Goal: Task Accomplishment & Management: Complete application form

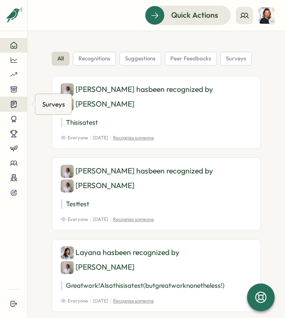
click at [11, 108] on button at bounding box center [13, 104] width 27 height 15
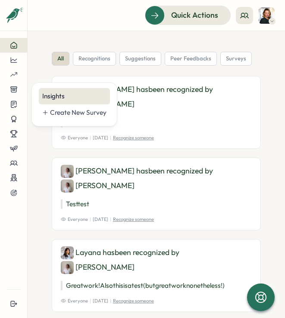
click at [53, 98] on div "Insights" at bounding box center [74, 95] width 64 height 9
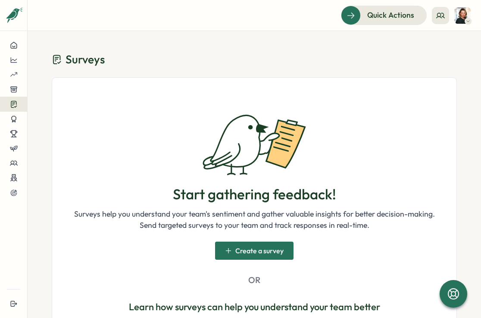
click at [237, 254] on span "Create a survey" at bounding box center [259, 250] width 48 height 7
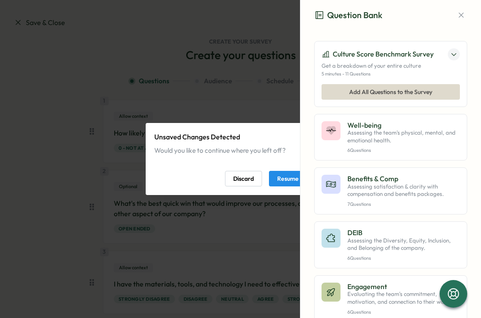
click at [284, 182] on span "Resume Editing" at bounding box center [297, 178] width 41 height 15
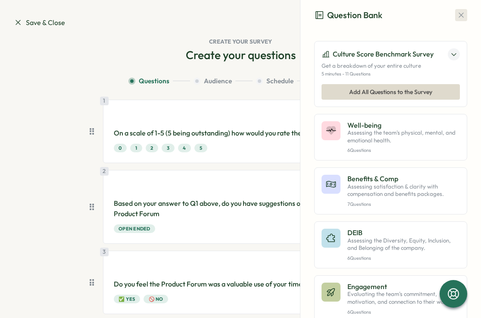
click at [284, 16] on icon "button" at bounding box center [460, 15] width 5 height 5
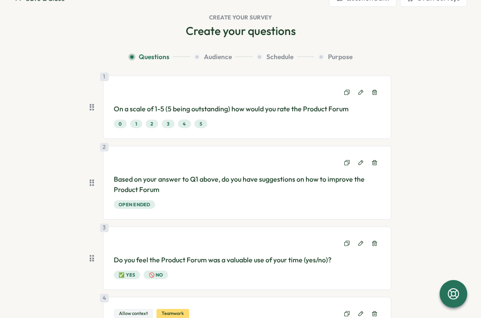
scroll to position [50, 0]
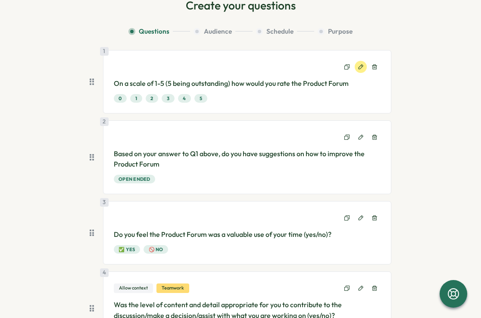
click at [284, 67] on icon at bounding box center [361, 67] width 6 height 6
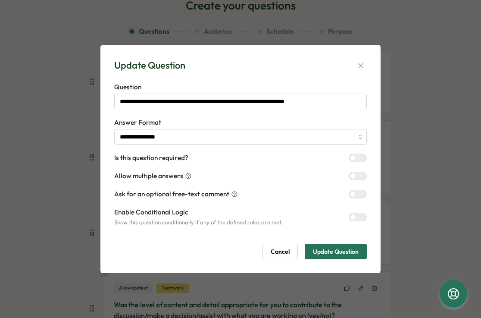
click at [284, 251] on span "Update Question" at bounding box center [336, 251] width 46 height 15
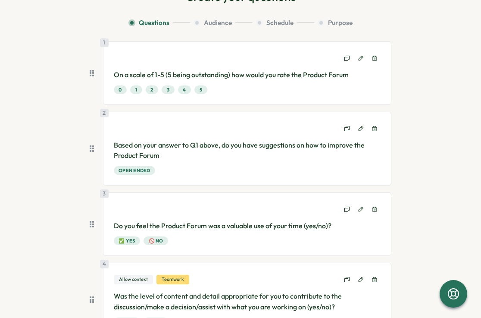
scroll to position [62, 0]
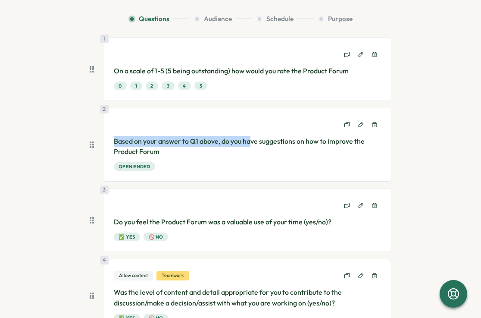
drag, startPoint x: 247, startPoint y: 142, endPoint x: 183, endPoint y: 128, distance: 65.8
click at [183, 128] on div "2 Based on your answer to Q1 above, do you have suggestions on how to improve t…" at bounding box center [247, 145] width 289 height 74
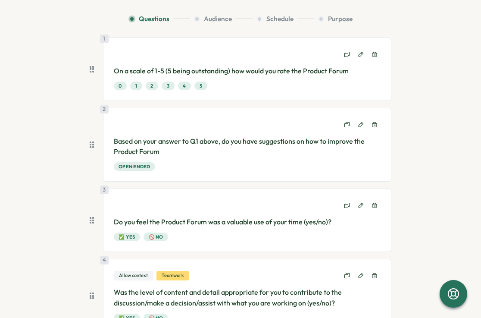
click at [171, 131] on div "2 Based on your answer to Q1 above, do you have suggestions on how to improve t…" at bounding box center [247, 145] width 289 height 74
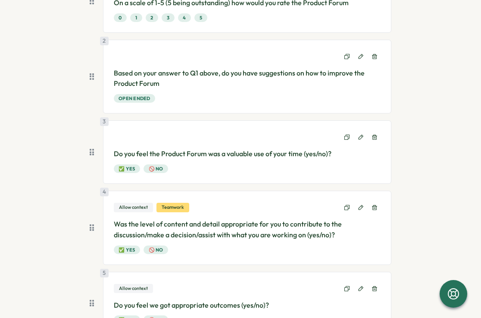
scroll to position [135, 0]
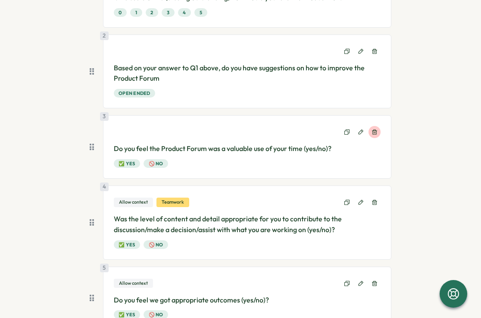
click at [284, 134] on icon at bounding box center [374, 132] width 6 height 6
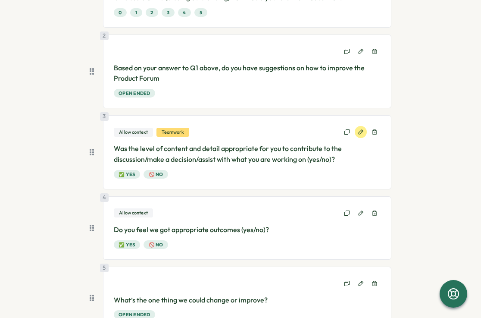
click at [284, 133] on icon at bounding box center [361, 132] width 6 height 6
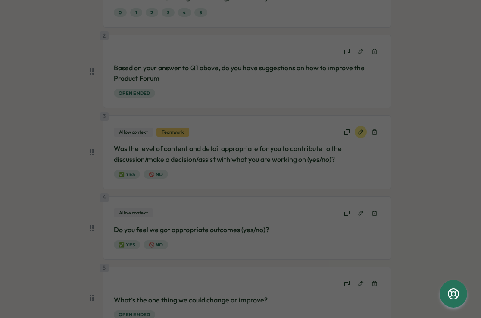
type input "**********"
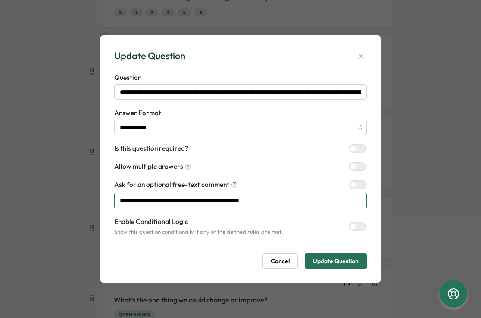
drag, startPoint x: 164, startPoint y: 198, endPoint x: 215, endPoint y: 198, distance: 50.4
click at [180, 198] on input "**********" at bounding box center [240, 201] width 252 height 16
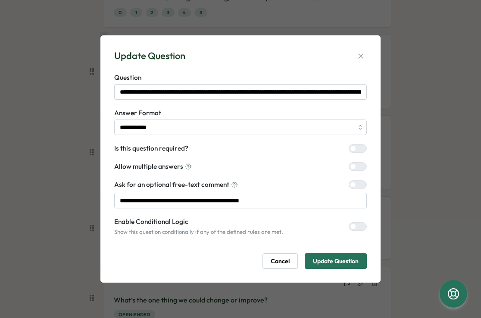
click at [34, 179] on div "**********" at bounding box center [240, 159] width 481 height 318
click at [284, 53] on icon "button" at bounding box center [360, 56] width 9 height 9
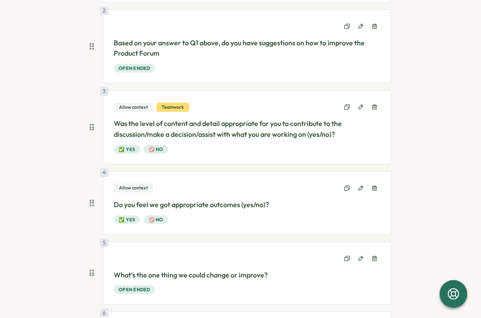
click at [232, 202] on p "Do you feel we got appropriate outcomes (yes/no)?" at bounding box center [247, 204] width 267 height 11
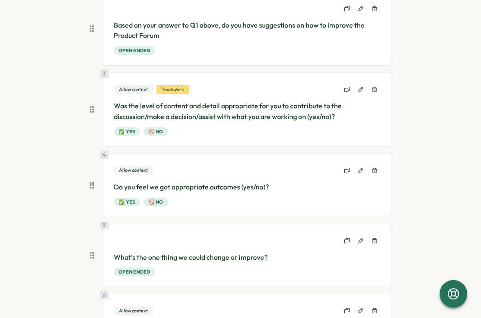
scroll to position [180, 0]
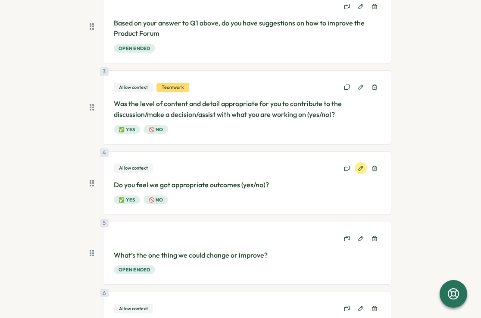
click at [284, 166] on icon at bounding box center [361, 168] width 6 height 6
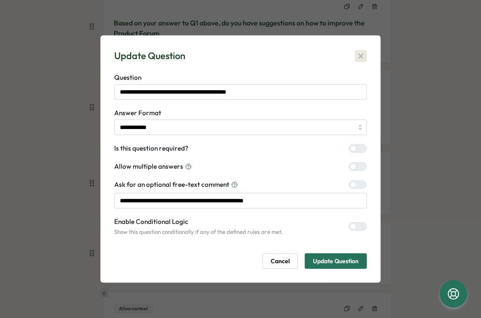
click at [284, 51] on button "button" at bounding box center [361, 56] width 12 height 12
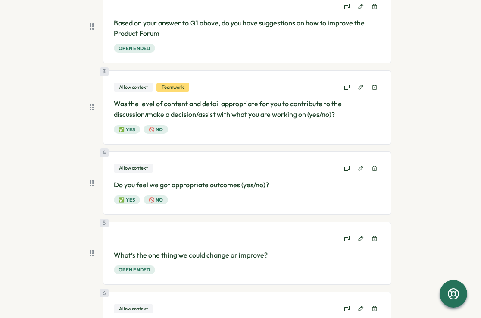
click at [284, 58] on div "2 Based on your answer to Q1 above, do you have suggestions on how to improve t…" at bounding box center [247, 27] width 289 height 74
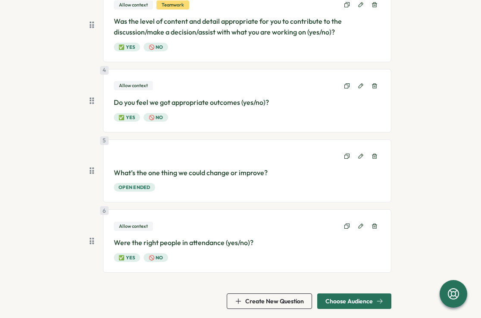
scroll to position [267, 0]
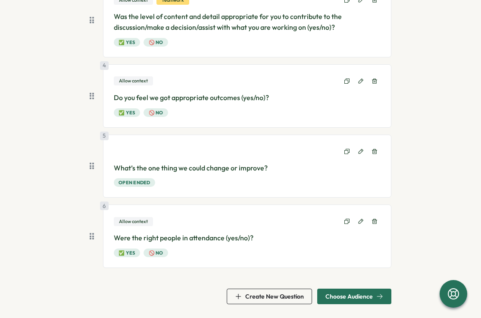
click at [284, 300] on span "Create New Question" at bounding box center [269, 296] width 69 height 15
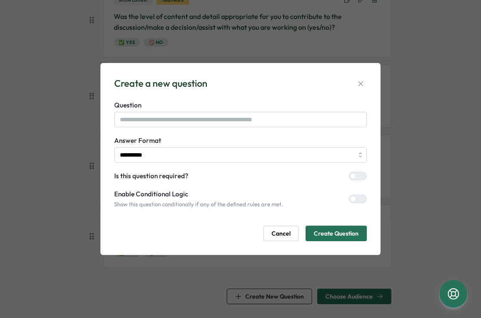
click at [200, 128] on form "**********" at bounding box center [240, 170] width 252 height 140
click at [191, 118] on input "text" at bounding box center [240, 120] width 252 height 16
paste input "**********"
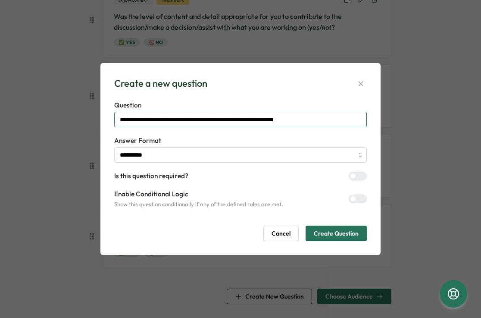
type input "**********"
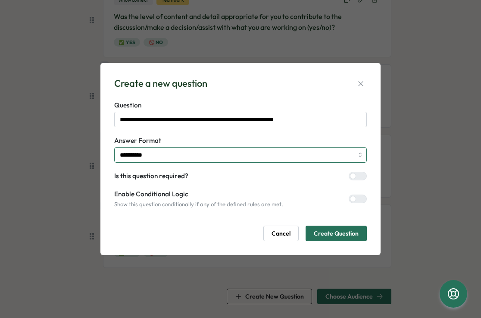
click at [284, 159] on input "**********" at bounding box center [240, 155] width 252 height 16
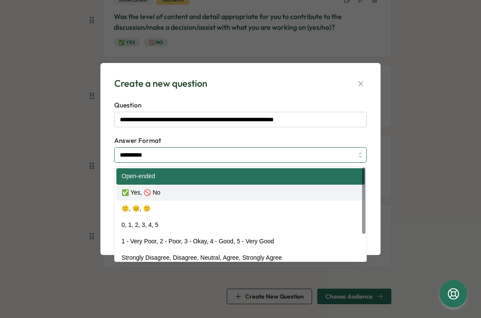
type input "**********"
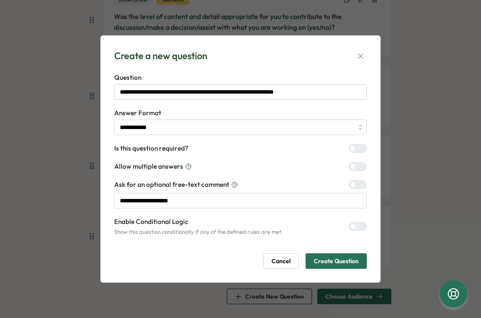
click at [284, 187] on div at bounding box center [361, 185] width 10 height 8
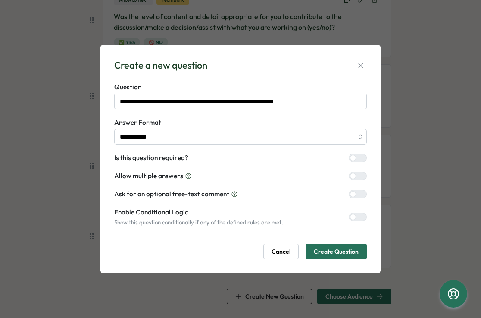
click at [284, 250] on span "Create Question" at bounding box center [336, 251] width 45 height 15
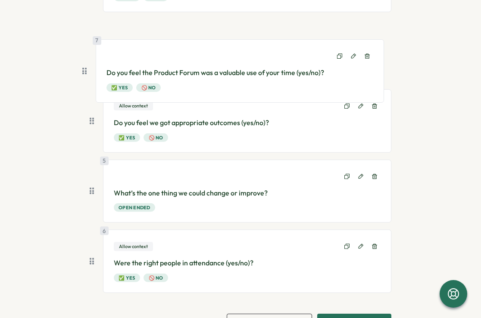
scroll to position [310, 0]
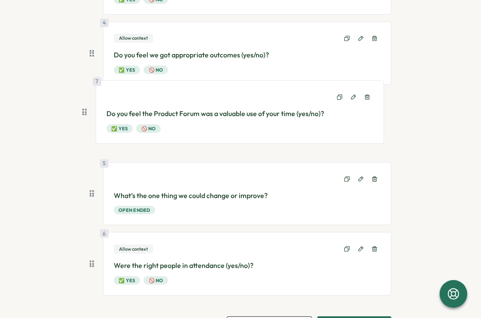
drag, startPoint x: 93, startPoint y: 258, endPoint x: 88, endPoint y: 112, distance: 145.7
click at [90, 112] on div "1 On a scale of 1-5 (5 being outstanding) how would you rate the Product Forum …" at bounding box center [241, 46] width 302 height 512
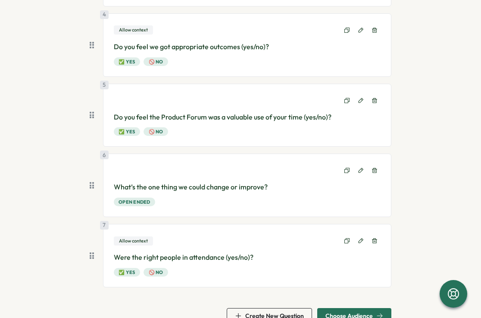
scroll to position [325, 0]
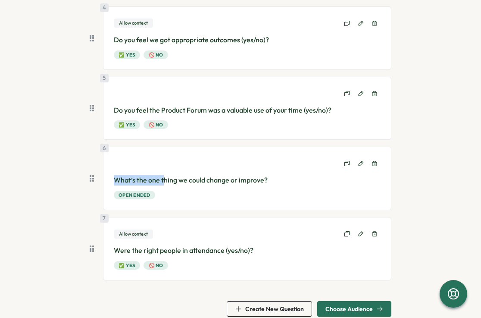
drag, startPoint x: 136, startPoint y: 167, endPoint x: 164, endPoint y: 183, distance: 32.1
click at [164, 183] on div "6 What’s the one thing we could change or improve? Open ended" at bounding box center [247, 177] width 289 height 63
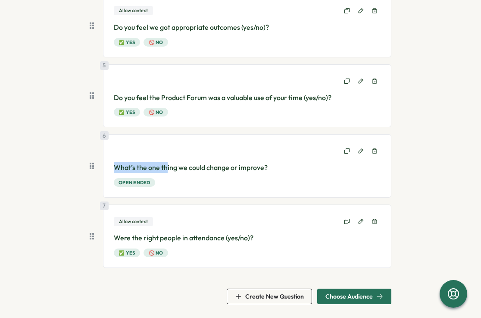
click at [284, 296] on span "Choose Audience" at bounding box center [348, 296] width 47 height 6
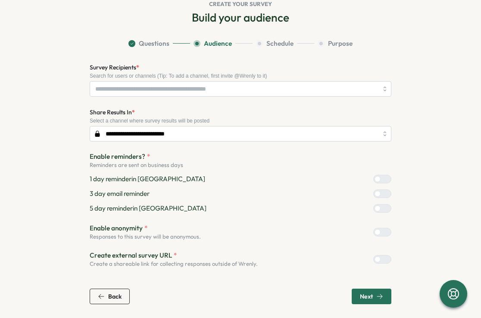
scroll to position [37, 0]
click at [209, 95] on input "Survey Recipients *" at bounding box center [236, 88] width 283 height 15
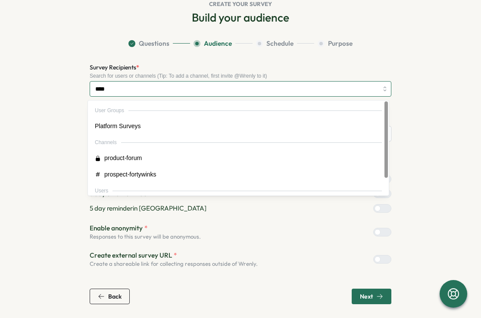
type input "*****"
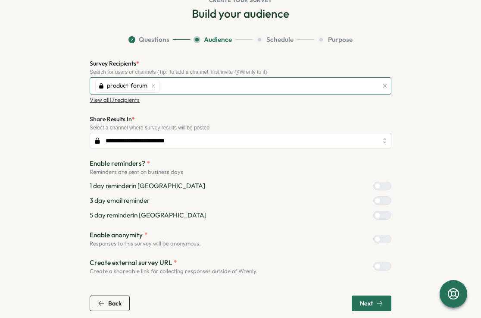
scroll to position [48, 0]
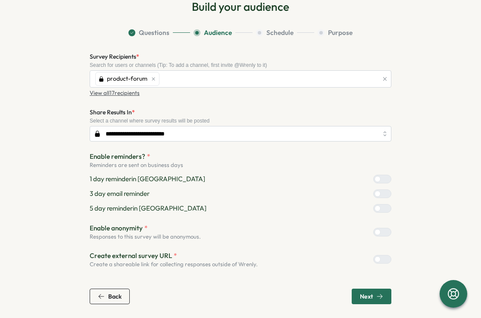
click at [96, 229] on span "Enable anonymity" at bounding box center [116, 227] width 53 height 9
copy span "Enable anonymity"
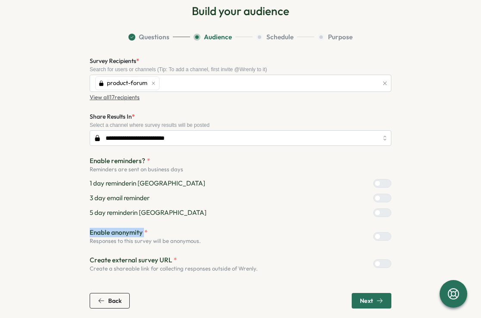
scroll to position [42, 0]
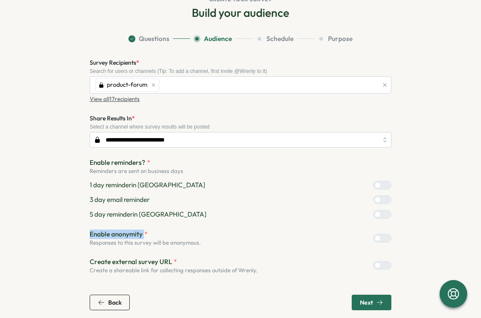
click at [284, 214] on div at bounding box center [385, 214] width 10 height 8
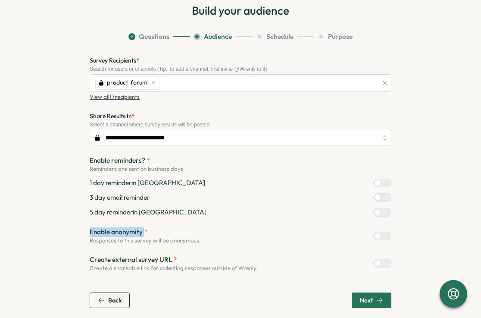
scroll to position [48, 0]
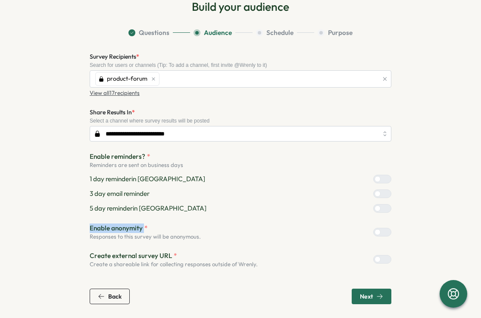
click at [284, 262] on div at bounding box center [385, 259] width 10 height 8
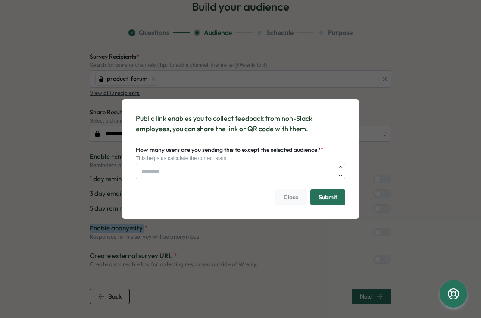
click at [284, 199] on span "Close" at bounding box center [291, 197] width 15 height 15
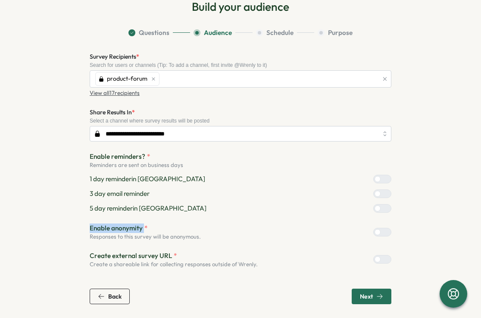
click at [284, 297] on span "Next" at bounding box center [366, 296] width 13 height 6
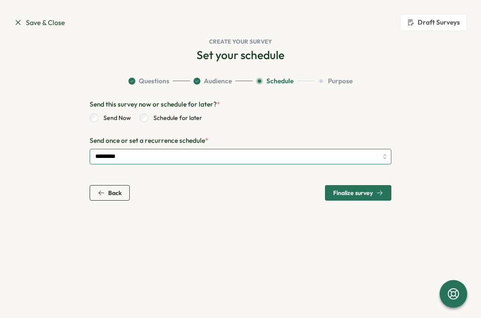
click at [205, 157] on input "*********" at bounding box center [241, 157] width 302 height 16
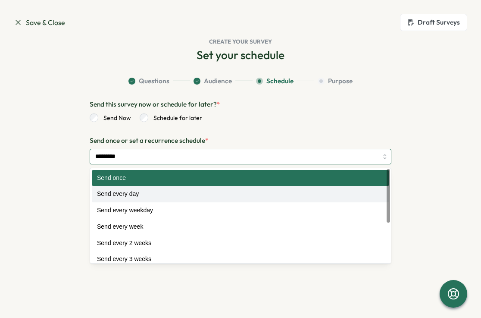
scroll to position [0, 0]
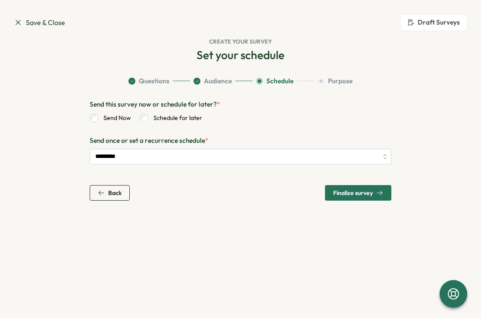
click at [284, 190] on span "Finalize survey" at bounding box center [353, 193] width 40 height 6
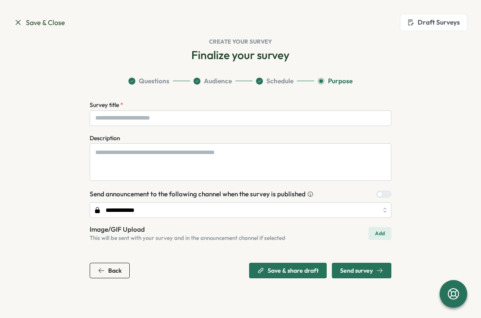
click at [208, 107] on div "Survey title *" at bounding box center [241, 113] width 302 height 26
click at [208, 113] on input "Survey title *" at bounding box center [241, 118] width 302 height 16
click at [209, 109] on div "**********" at bounding box center [241, 113] width 302 height 26
click at [196, 118] on input "**********" at bounding box center [241, 118] width 302 height 16
click at [140, 122] on input "**********" at bounding box center [241, 118] width 302 height 16
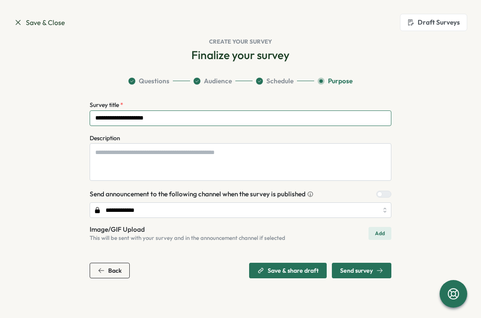
drag, startPoint x: 138, startPoint y: 119, endPoint x: 202, endPoint y: 119, distance: 63.3
click at [202, 119] on input "**********" at bounding box center [241, 118] width 302 height 16
click at [135, 120] on input "**********" at bounding box center [241, 118] width 302 height 16
click at [141, 120] on input "**********" at bounding box center [241, 118] width 302 height 16
type input "**********"
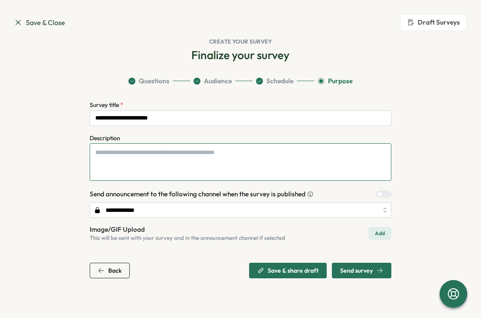
click at [126, 148] on textarea "Description" at bounding box center [241, 161] width 302 height 37
click at [210, 157] on textarea "Description" at bounding box center [241, 161] width 302 height 37
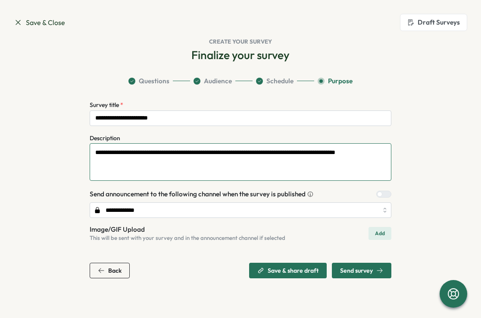
click at [284, 153] on textarea "**********" at bounding box center [241, 161] width 302 height 37
click at [275, 150] on textarea "**********" at bounding box center [241, 161] width 302 height 37
click at [178, 163] on textarea "**********" at bounding box center [241, 161] width 302 height 37
click at [284, 154] on textarea "**********" at bounding box center [241, 161] width 302 height 37
click at [284, 159] on textarea "**********" at bounding box center [241, 161] width 302 height 37
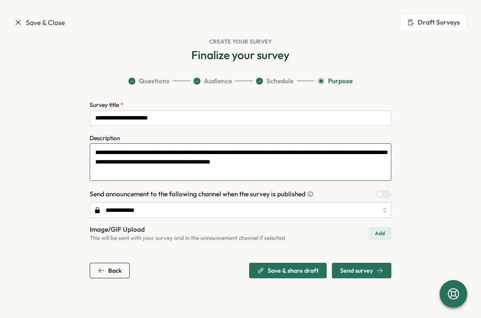
type textarea "**********"
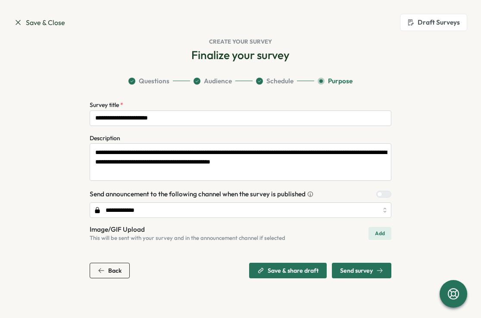
click at [284, 271] on span "Send survey" at bounding box center [356, 270] width 33 height 6
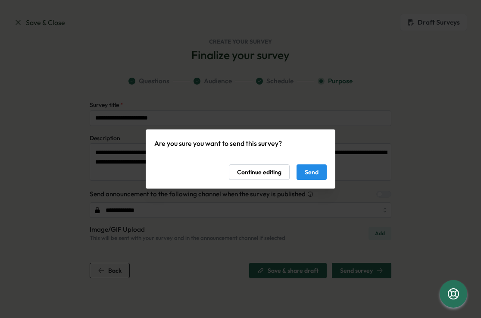
click at [284, 172] on span "Send" at bounding box center [312, 172] width 14 height 15
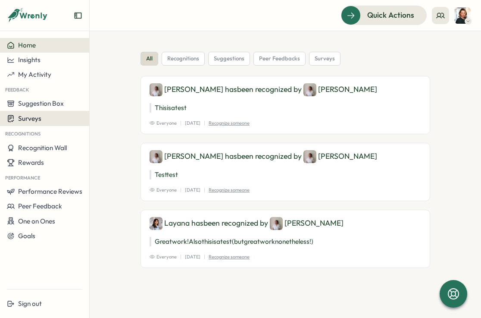
click at [49, 113] on button "Surveys" at bounding box center [44, 118] width 89 height 15
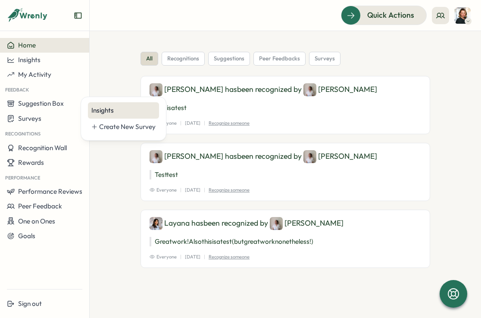
click at [100, 108] on div "Insights" at bounding box center [123, 110] width 64 height 9
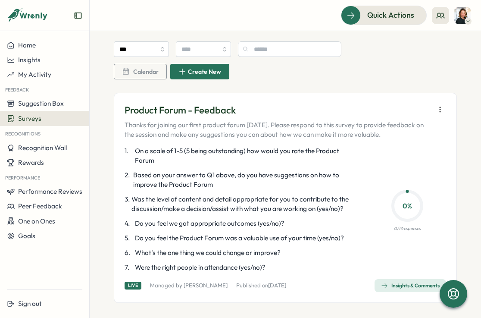
scroll to position [42, 0]
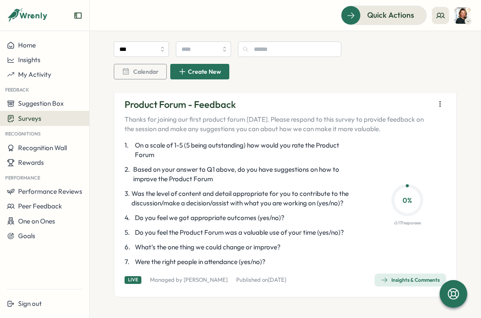
click at [284, 272] on div "Product Forum - Feedback Thanks for joining our first product forum today. Plea…" at bounding box center [285, 192] width 343 height 210
click at [284, 280] on div "Insights & Comments" at bounding box center [410, 279] width 59 height 7
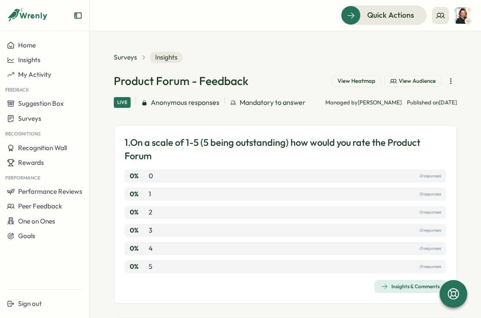
scroll to position [22, 0]
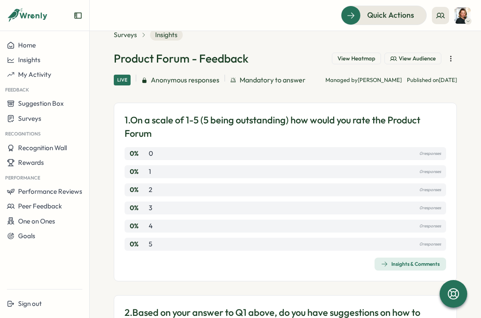
click at [284, 58] on span "View Audience" at bounding box center [417, 59] width 37 height 8
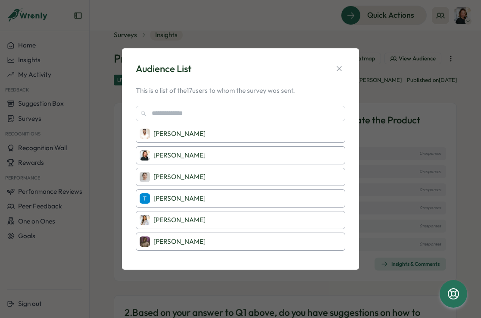
scroll to position [231, 0]
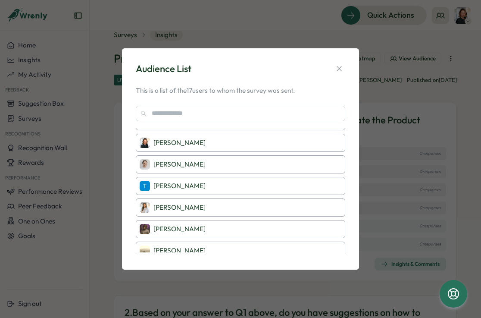
click at [94, 203] on div "Audience List This is a list of the 17 users to whom the survey was sent. Cam D…" at bounding box center [240, 159] width 481 height 318
click at [284, 69] on button "button" at bounding box center [339, 68] width 12 height 12
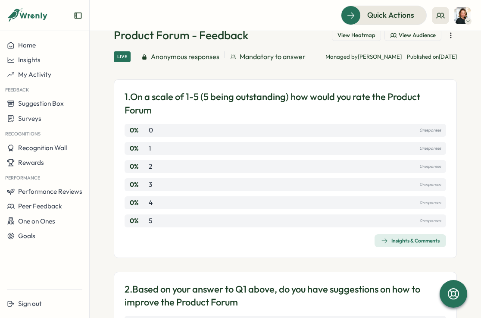
scroll to position [46, 0]
click at [242, 56] on span "Mandatory to answer" at bounding box center [273, 56] width 66 height 11
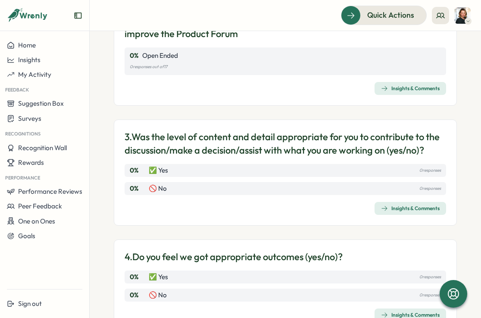
scroll to position [315, 0]
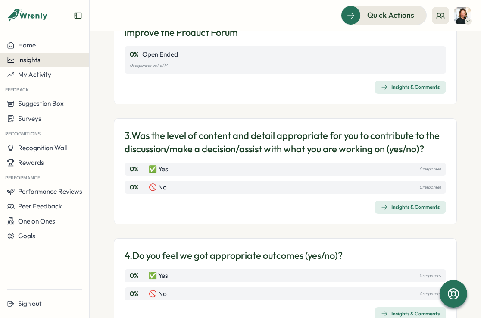
click at [48, 63] on div "Insights" at bounding box center [44, 60] width 75 height 8
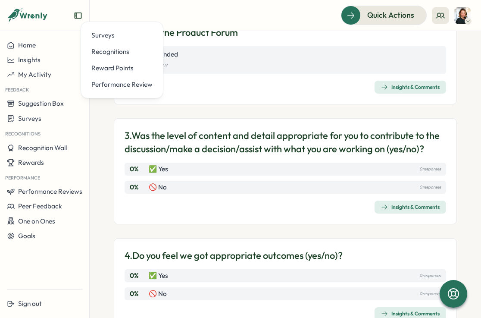
click at [114, 167] on div "3. Was the level of content and detail appropriate for you to contribute to the…" at bounding box center [285, 171] width 343 height 106
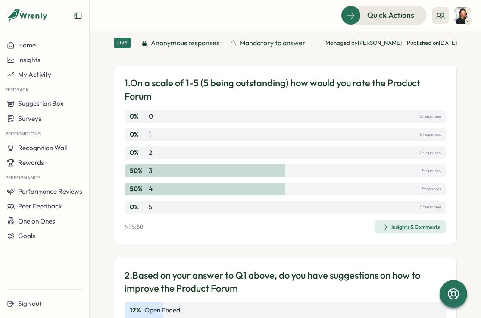
scroll to position [64, 0]
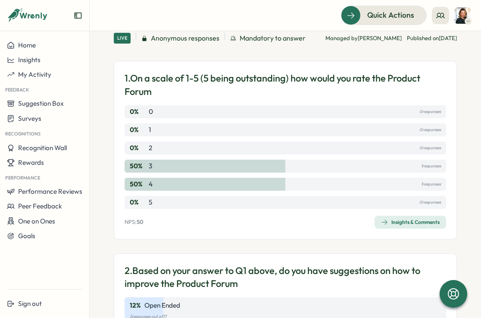
click at [149, 171] on p "3" at bounding box center [150, 165] width 3 height 9
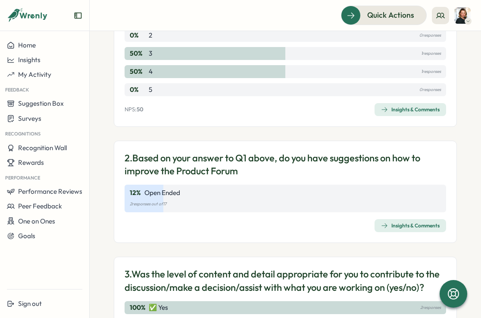
scroll to position [176, 0]
click at [381, 229] on icon "button" at bounding box center [384, 225] width 7 height 7
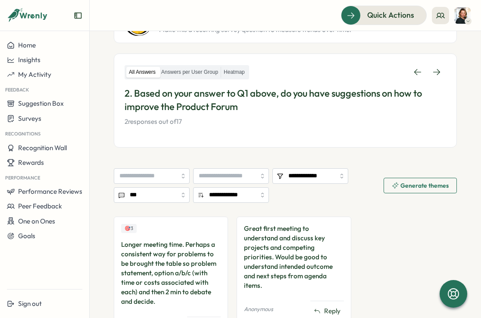
scroll to position [126, 0]
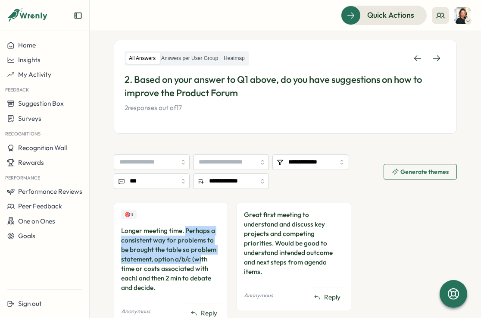
drag, startPoint x: 185, startPoint y: 229, endPoint x: 200, endPoint y: 256, distance: 30.9
click at [200, 256] on div "Longer meeting time. Perhaps a consistent way for problems to be brought the ta…" at bounding box center [171, 259] width 100 height 66
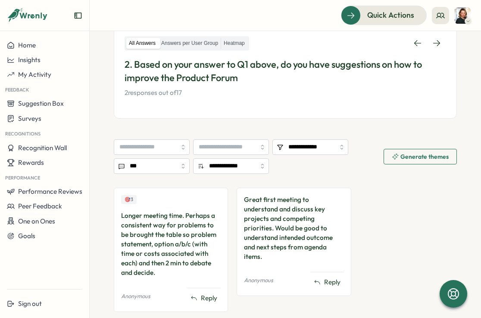
scroll to position [142, 0]
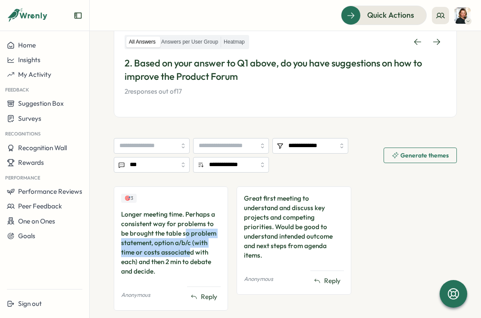
drag, startPoint x: 186, startPoint y: 232, endPoint x: 190, endPoint y: 251, distance: 18.9
click at [190, 251] on div "Longer meeting time. Perhaps a consistent way for problems to be brought the ta…" at bounding box center [171, 242] width 100 height 66
click at [190, 252] on div "Longer meeting time. Perhaps a consistent way for problems to be brought the ta…" at bounding box center [171, 242] width 100 height 66
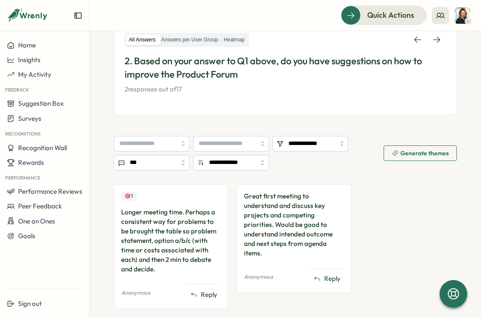
scroll to position [145, 0]
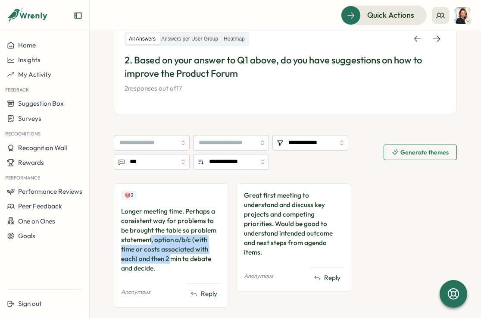
drag, startPoint x: 151, startPoint y: 236, endPoint x: 172, endPoint y: 260, distance: 32.1
click at [172, 260] on div "Longer meeting time. Perhaps a consistent way for problems to be brought the ta…" at bounding box center [171, 239] width 100 height 66
drag, startPoint x: 173, startPoint y: 263, endPoint x: 142, endPoint y: 225, distance: 48.7
click at [142, 225] on div "Longer meeting time. Perhaps a consistent way for problems to be brought the ta…" at bounding box center [171, 239] width 100 height 66
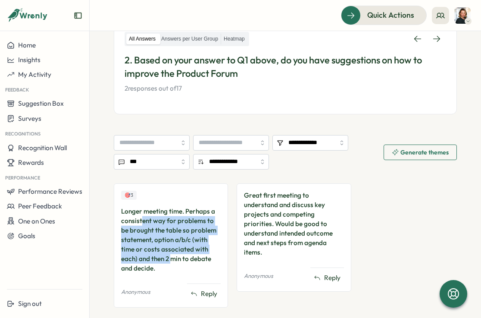
click at [142, 225] on div "Longer meeting time. Perhaps a consistent way for problems to be brought the ta…" at bounding box center [171, 239] width 100 height 66
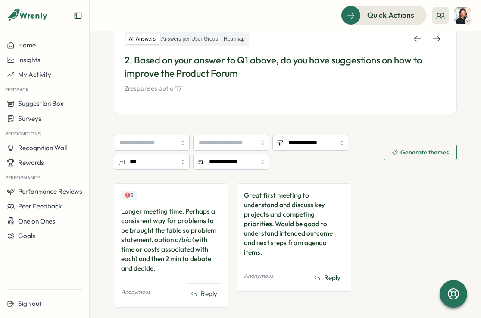
scroll to position [164, 0]
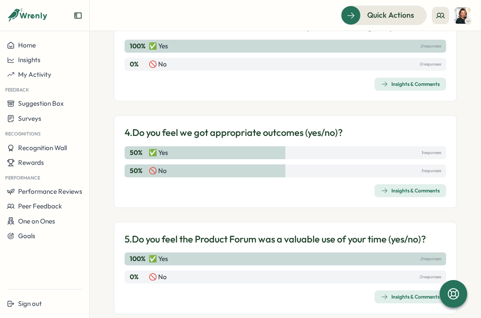
scroll to position [450, 0]
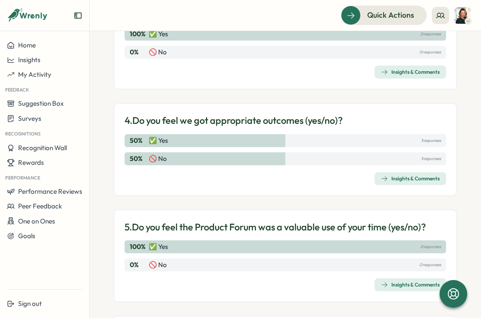
click at [404, 184] on span "Insights & Comments" at bounding box center [410, 178] width 59 height 12
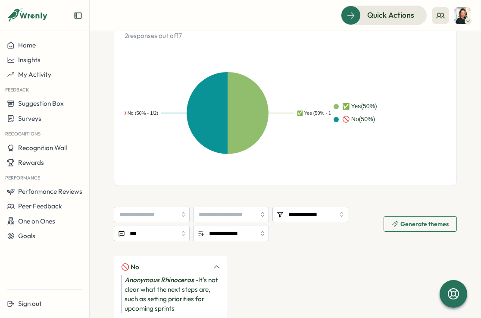
scroll to position [233, 0]
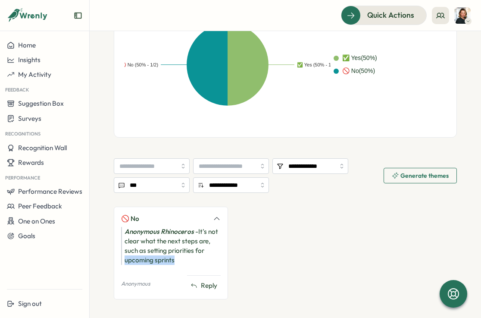
drag, startPoint x: 205, startPoint y: 248, endPoint x: 215, endPoint y: 260, distance: 15.9
click at [215, 260] on div "Anonymous Rhinoceros - It's not clear what the next steps are, such as setting …" at bounding box center [171, 246] width 100 height 38
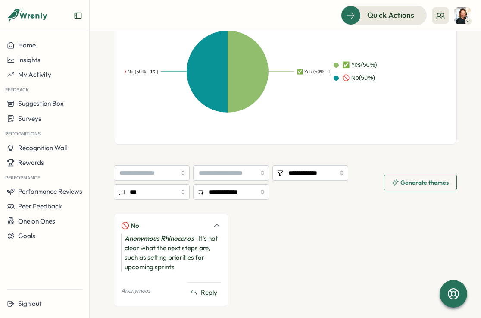
scroll to position [222, 0]
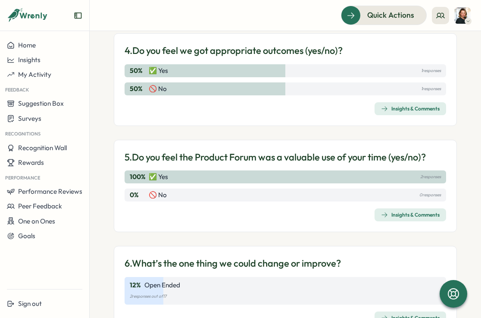
scroll to position [536, 0]
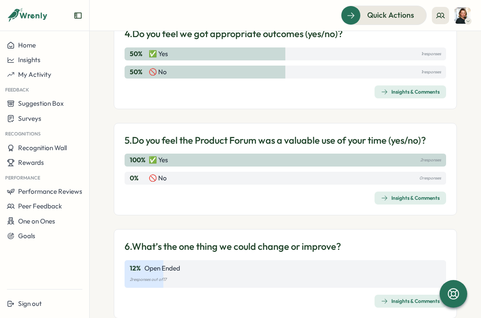
click at [405, 98] on span "Insights & Comments" at bounding box center [410, 92] width 59 height 12
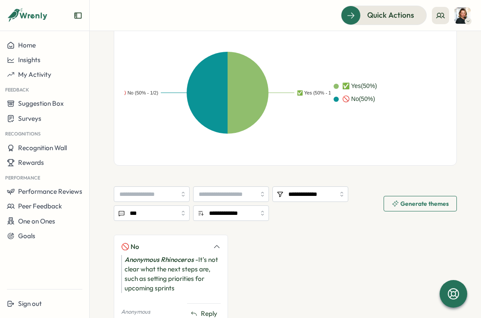
scroll to position [254, 0]
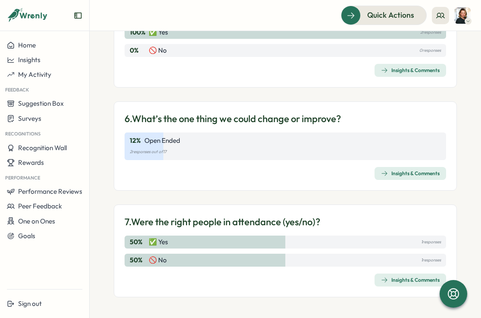
scroll to position [692, 0]
click at [400, 174] on div "Insights & Comments" at bounding box center [410, 173] width 59 height 7
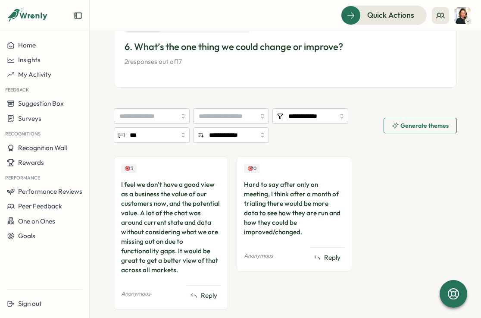
scroll to position [156, 0]
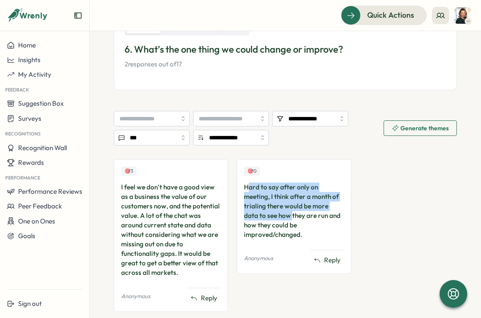
drag, startPoint x: 247, startPoint y: 191, endPoint x: 276, endPoint y: 220, distance: 40.5
click at [276, 220] on div "Hard to say after only on meeting, I think after a month of trialing there woul…" at bounding box center [294, 210] width 100 height 57
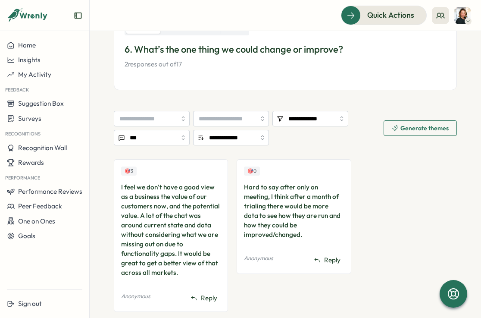
click at [277, 221] on div "Hard to say after only on meeting, I think after a month of trialing there woul…" at bounding box center [294, 210] width 100 height 57
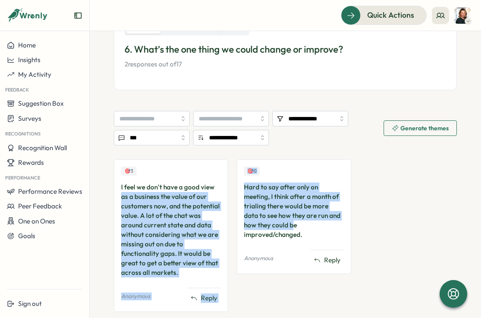
drag, startPoint x: 277, startPoint y: 226, endPoint x: 228, endPoint y: 187, distance: 61.9
click at [228, 187] on div "🎯 3 I feel we don't have a good view as a business the value of our customers n…" at bounding box center [285, 239] width 343 height 161
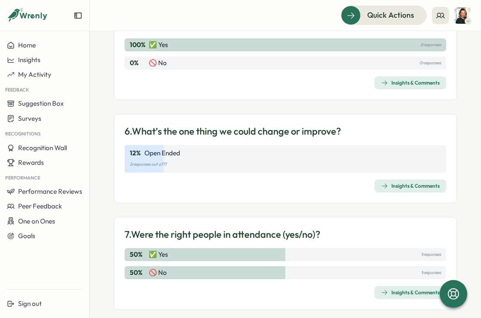
scroll to position [692, 0]
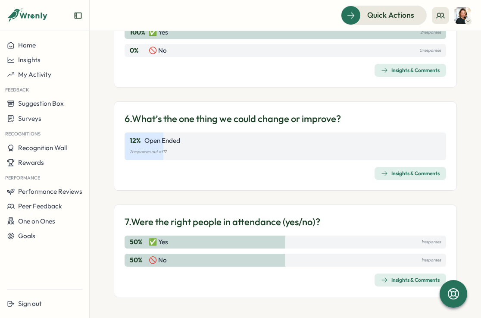
click at [428, 277] on div "Insights & Comments" at bounding box center [410, 279] width 59 height 7
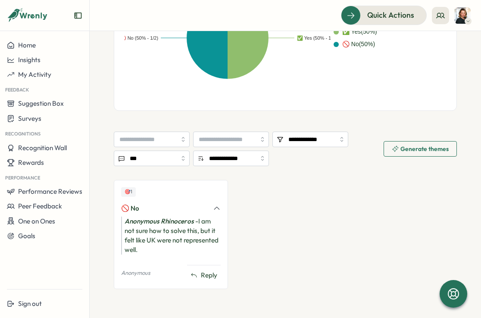
scroll to position [202, 0]
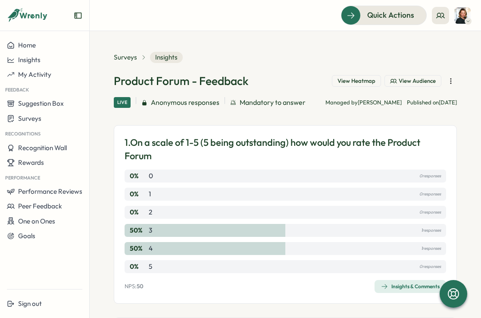
scroll to position [13, 0]
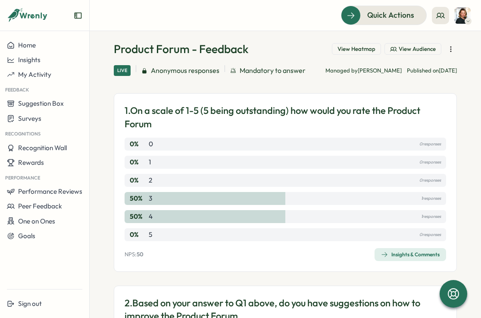
scroll to position [32, 0]
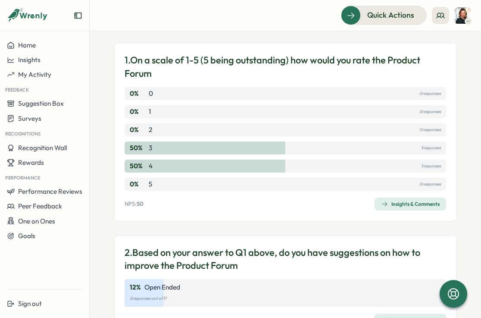
scroll to position [55, 0]
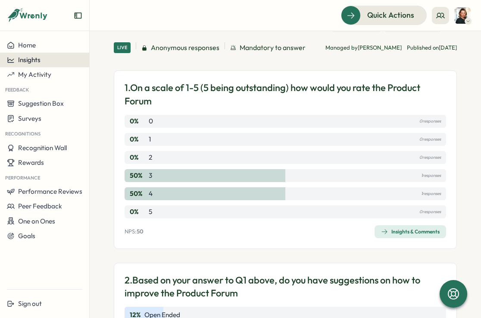
click at [37, 61] on span "Insights" at bounding box center [29, 60] width 22 height 8
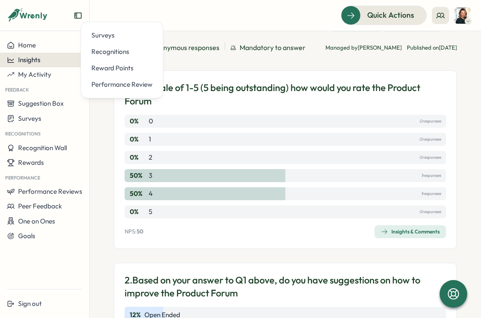
click at [48, 62] on div "Insights" at bounding box center [44, 60] width 75 height 8
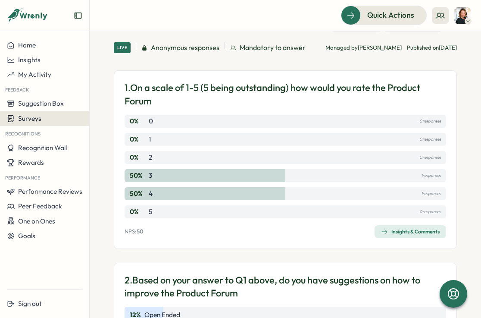
click at [44, 112] on button "Surveys" at bounding box center [44, 118] width 89 height 15
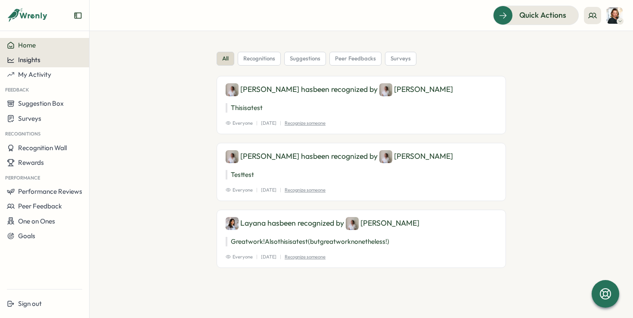
click at [42, 62] on div "Insights" at bounding box center [44, 60] width 75 height 8
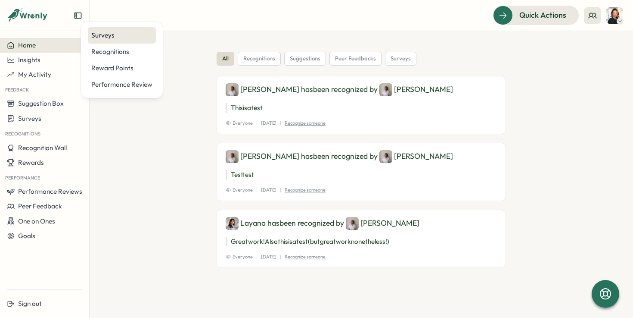
click at [131, 38] on div "Surveys" at bounding box center [121, 35] width 61 height 9
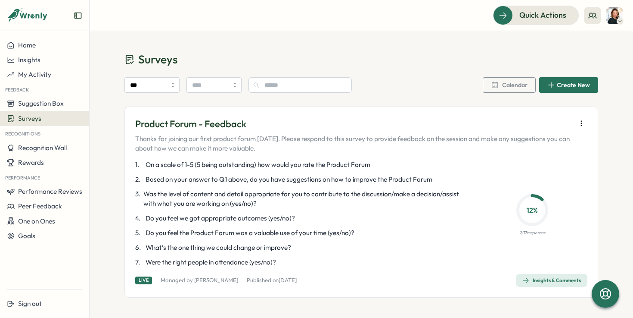
click at [551, 280] on div "Insights & Comments" at bounding box center [552, 280] width 59 height 7
